Goal: Navigation & Orientation: Find specific page/section

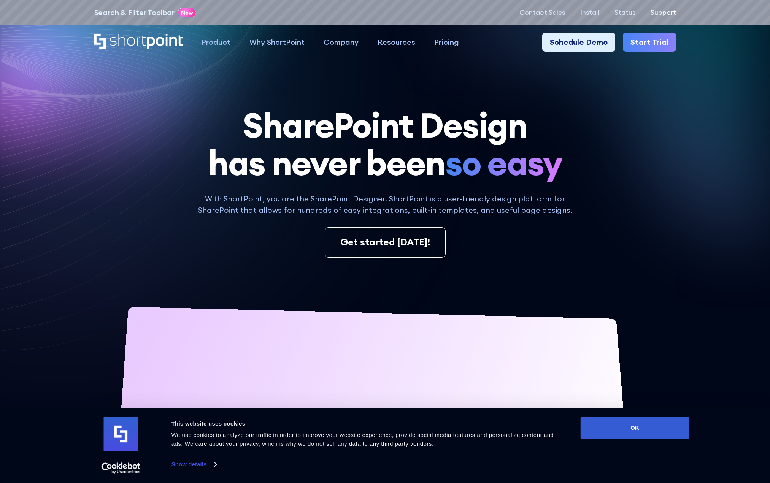
click at [661, 13] on p "Support" at bounding box center [663, 13] width 25 height 8
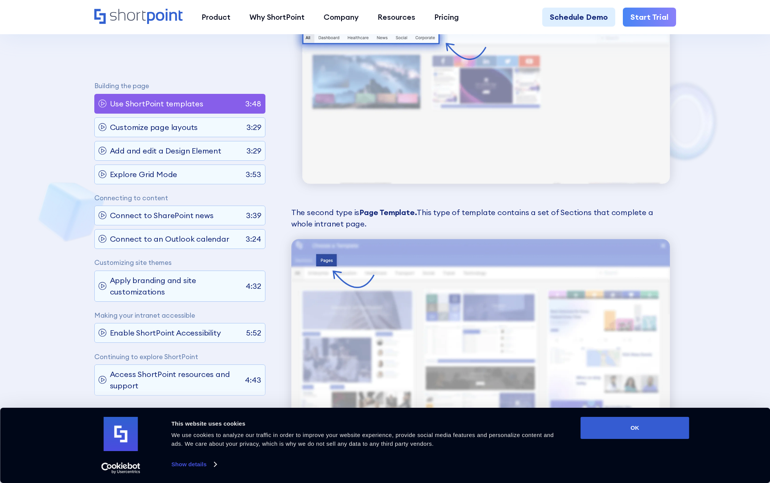
scroll to position [45, 0]
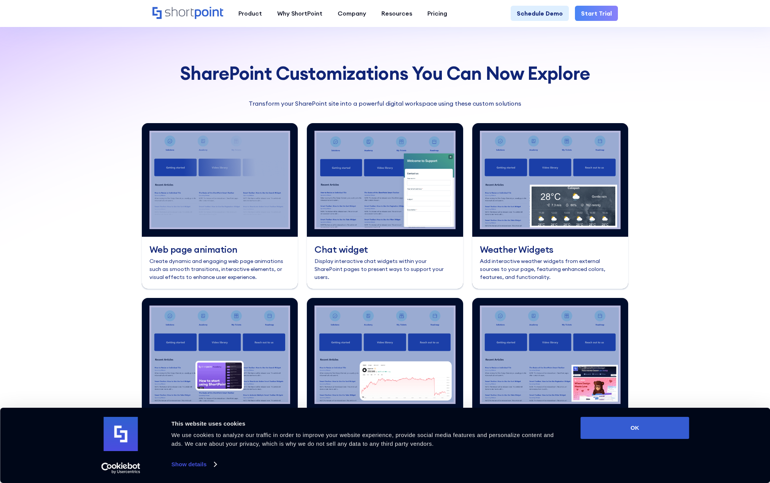
scroll to position [2881, 0]
